Goal: Task Accomplishment & Management: Manage account settings

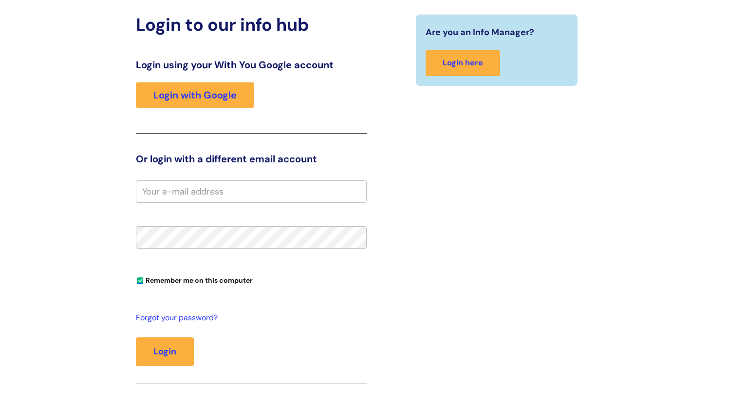
scroll to position [131, 0]
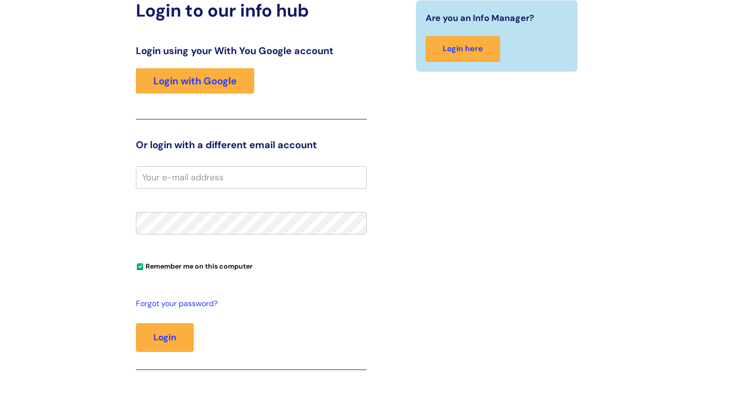
click at [161, 182] on input "email" at bounding box center [251, 177] width 231 height 22
type input "richie.Blake@wearewithyou.org.uk"
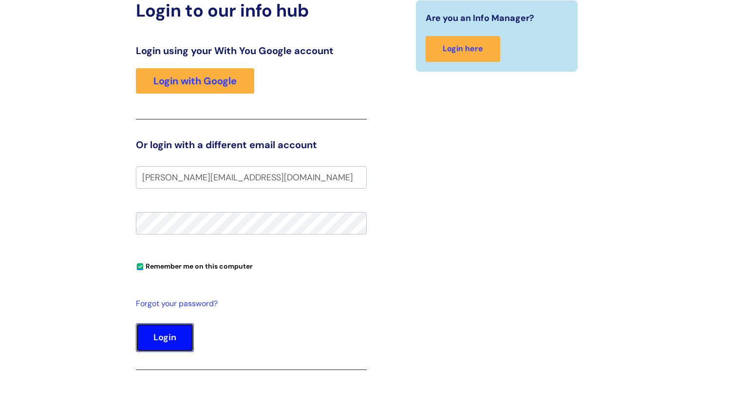
click at [172, 338] on button "Login" at bounding box center [165, 337] width 58 height 28
